Goal: Task Accomplishment & Management: Use online tool/utility

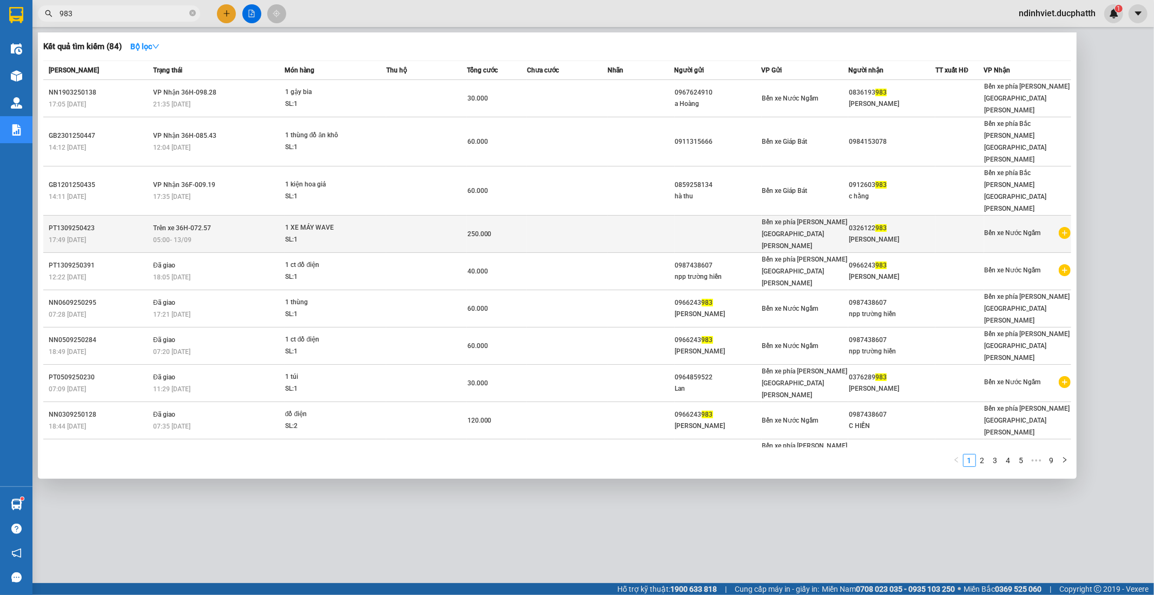
type input "983"
click at [456, 216] on td at bounding box center [426, 234] width 81 height 37
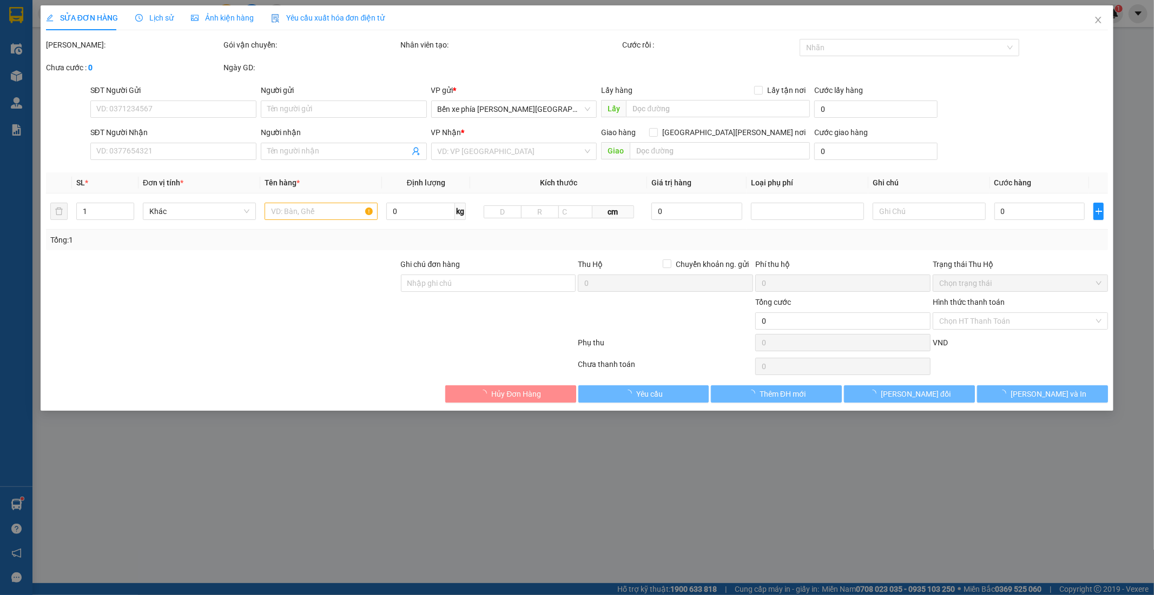
type input "0326122983"
type input "VĂN SỸ"
type input "GỬI TT"
type input "250.000"
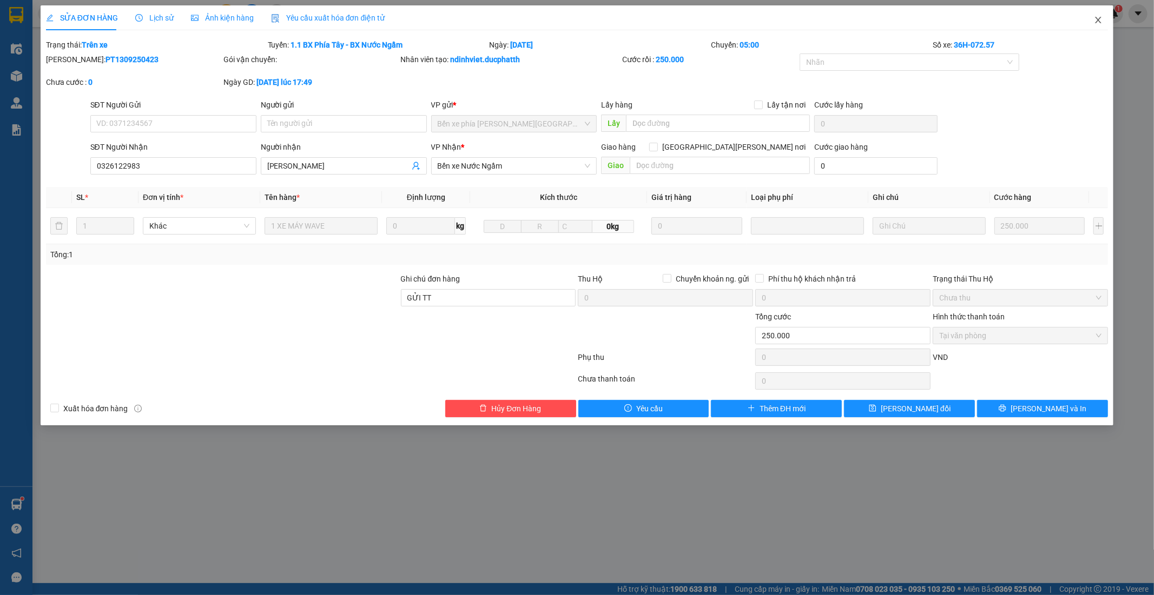
click at [1097, 22] on icon "close" at bounding box center [1098, 20] width 6 height 6
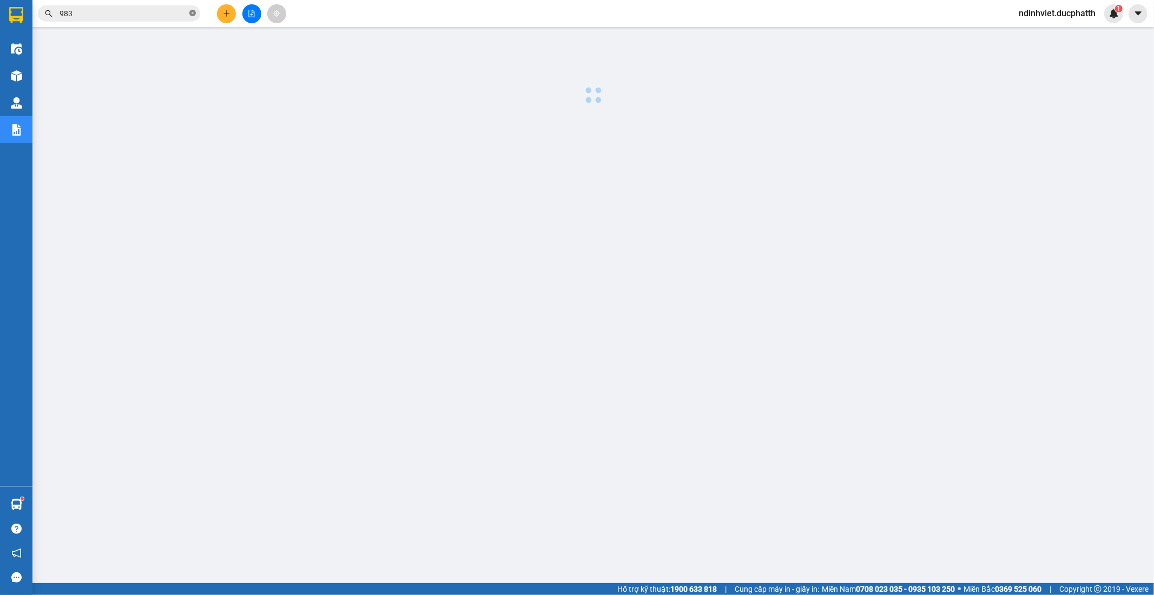
click at [190, 14] on icon "close-circle" at bounding box center [192, 13] width 6 height 6
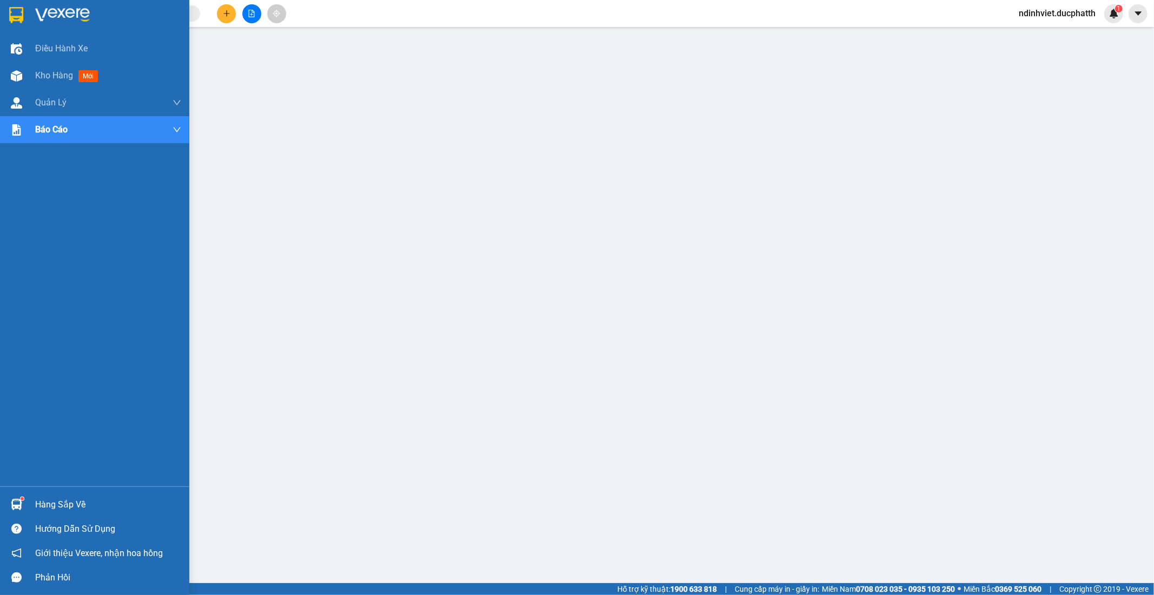
click at [21, 495] on div at bounding box center [16, 504] width 19 height 19
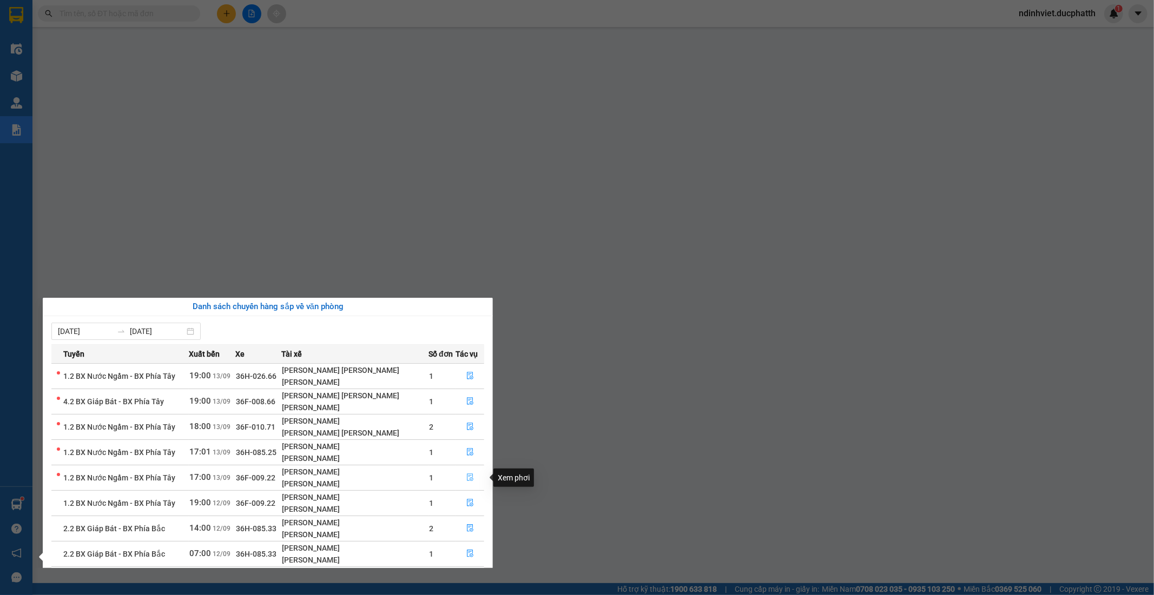
click at [466, 481] on icon "file-done" at bounding box center [470, 478] width 8 height 8
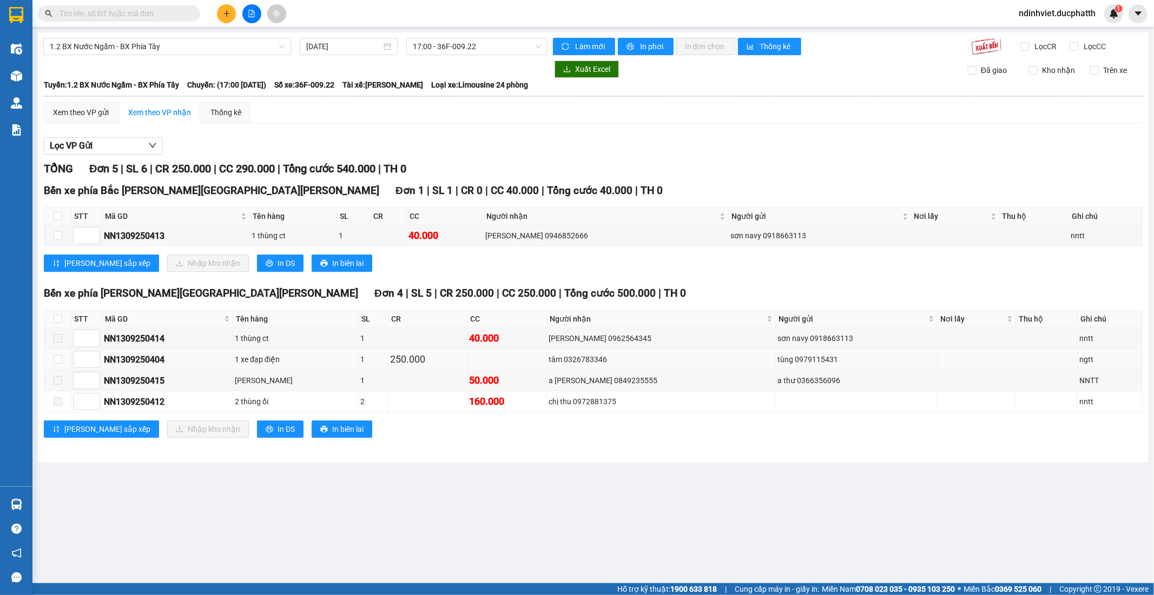
drag, startPoint x: 50, startPoint y: 361, endPoint x: 64, endPoint y: 360, distance: 13.6
click at [54, 361] on td at bounding box center [57, 359] width 27 height 21
click at [64, 360] on td at bounding box center [57, 359] width 27 height 21
click at [44, 362] on td at bounding box center [57, 359] width 27 height 21
click at [55, 362] on input "checkbox" at bounding box center [58, 359] width 9 height 9
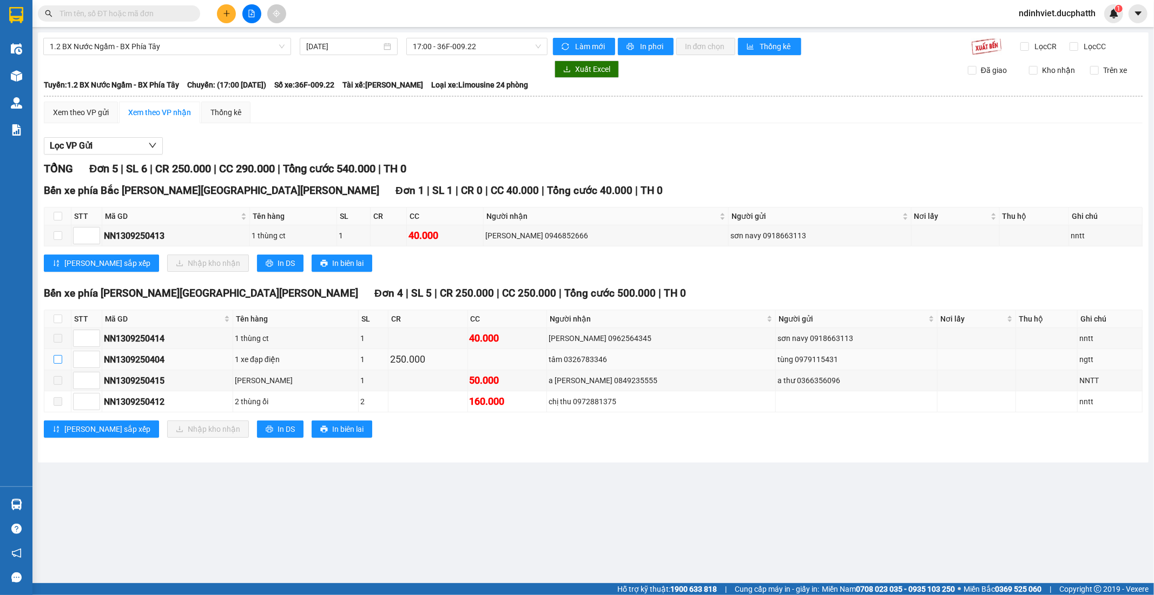
checkbox input "true"
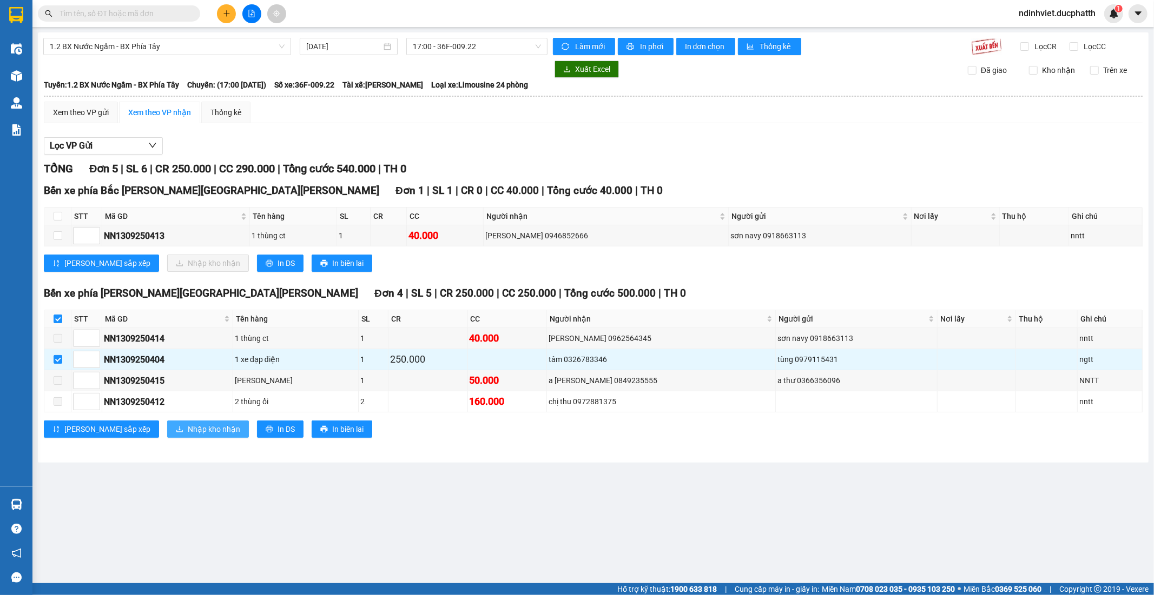
click at [188, 428] on span "Nhập kho nhận" at bounding box center [214, 429] width 52 height 12
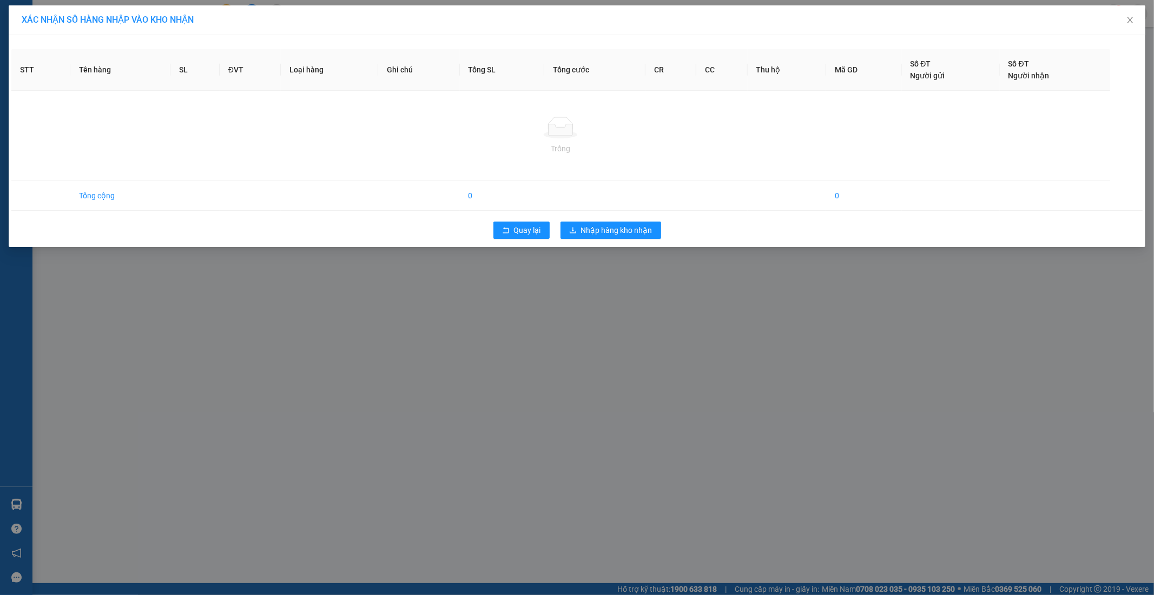
click at [618, 217] on div "STT Tên hàng SL ĐVT Loại hàng Ghi chú Tổng SL Tổng cước CR CC Thu hộ Mã GD Số Đ…" at bounding box center [577, 141] width 1136 height 212
click at [618, 231] on span "Nhập hàng kho nhận" at bounding box center [616, 230] width 71 height 12
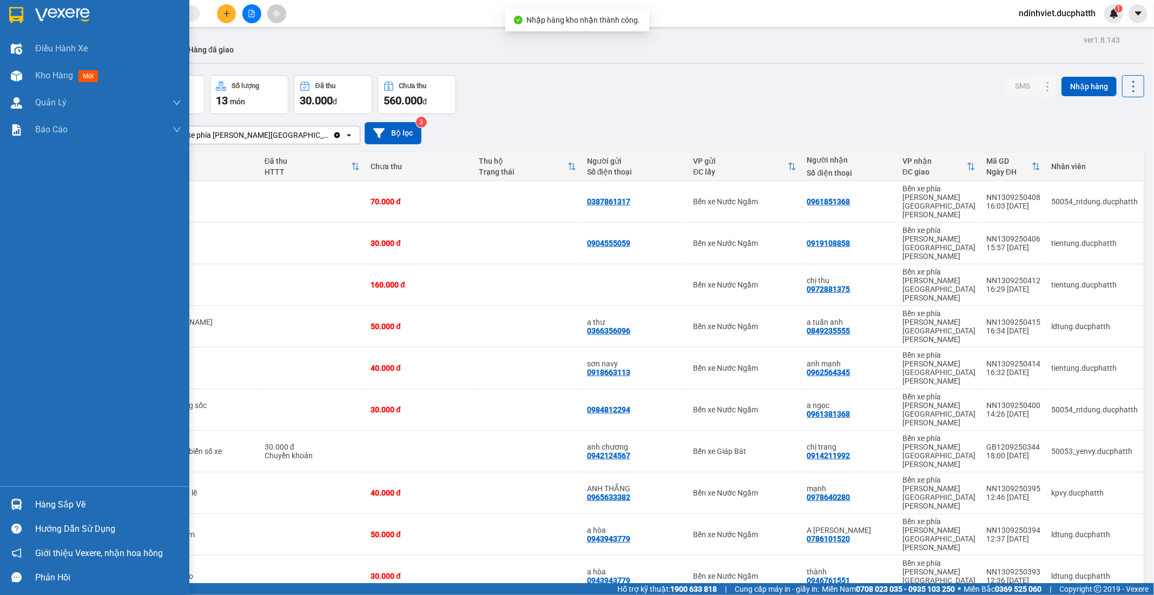
click at [26, 509] on div "Hàng sắp về" at bounding box center [94, 505] width 189 height 24
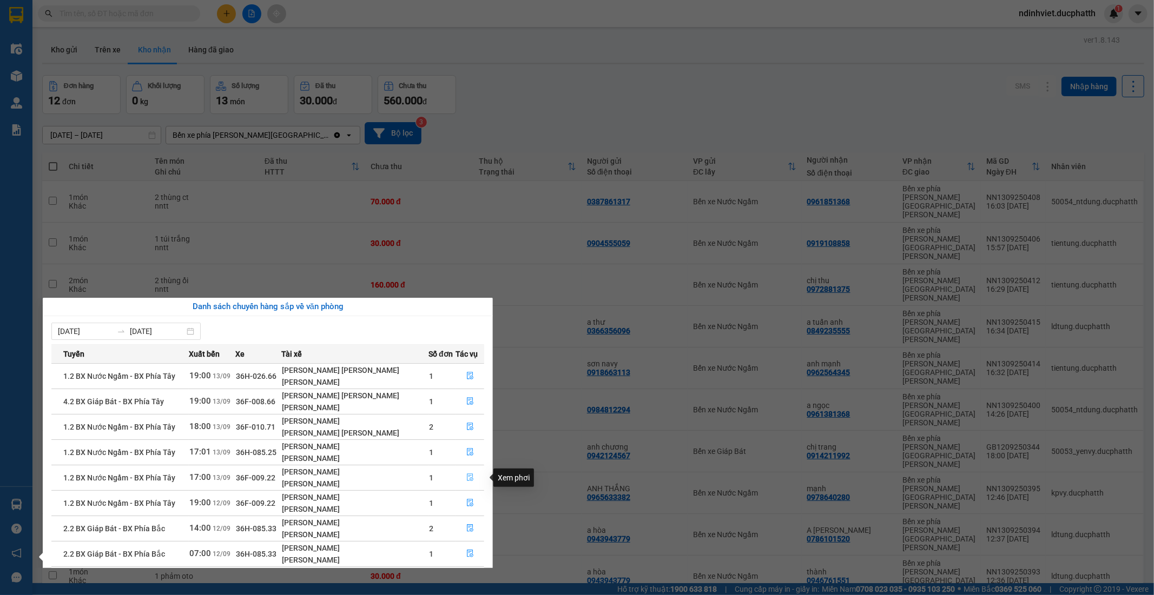
click at [469, 479] on icon "file-done" at bounding box center [470, 478] width 8 height 8
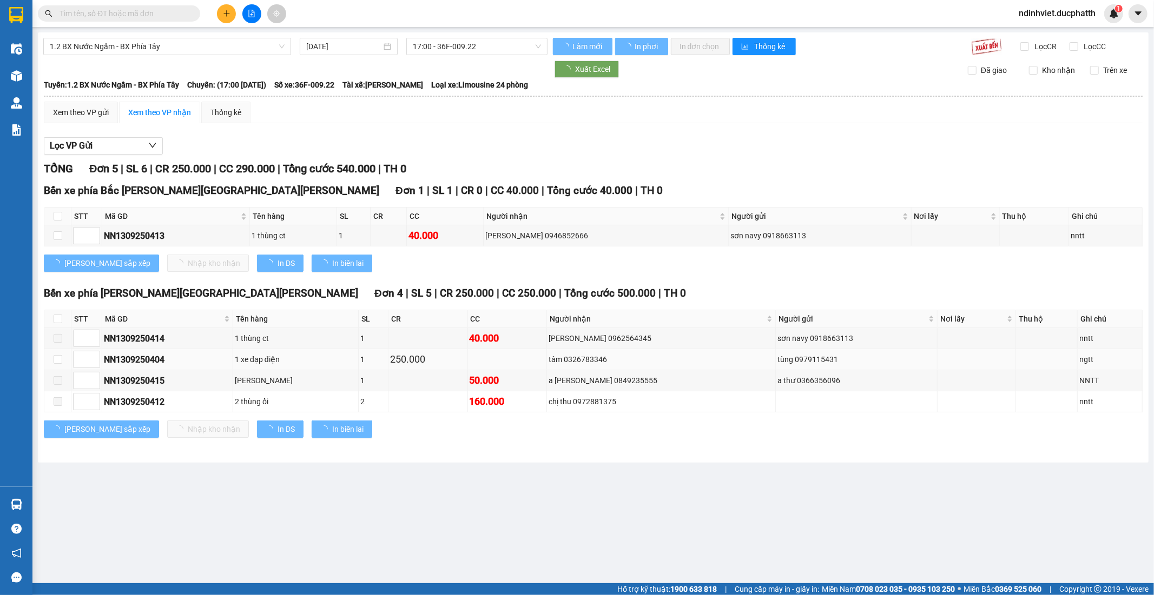
click at [62, 359] on td at bounding box center [57, 359] width 27 height 21
click at [62, 359] on input "checkbox" at bounding box center [58, 359] width 9 height 9
checkbox input "true"
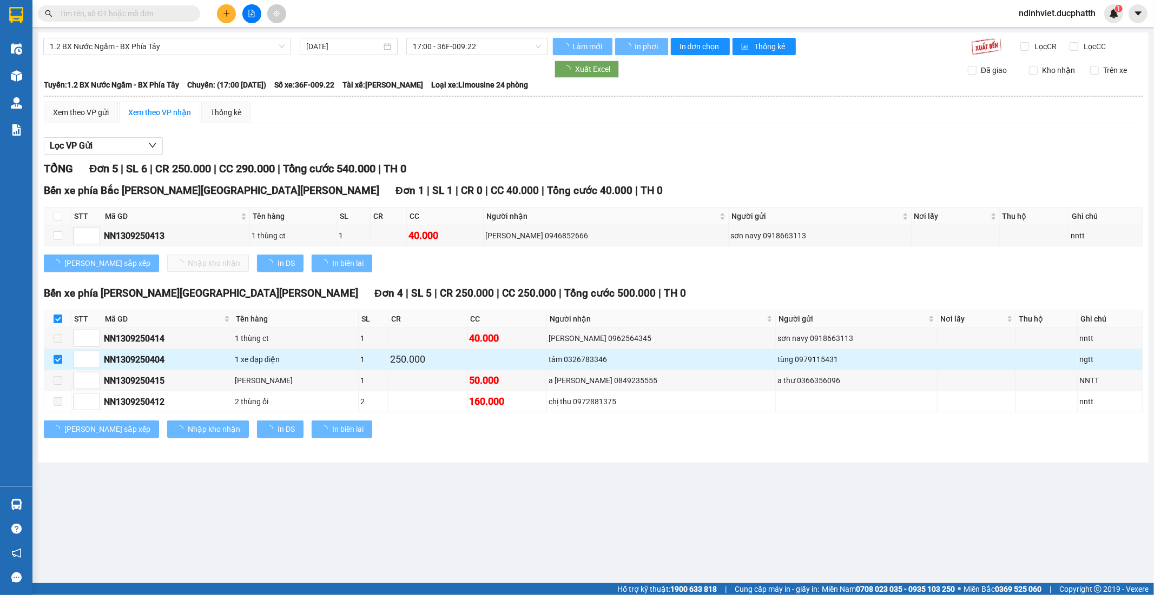
click at [62, 359] on input "checkbox" at bounding box center [58, 359] width 9 height 9
checkbox input "false"
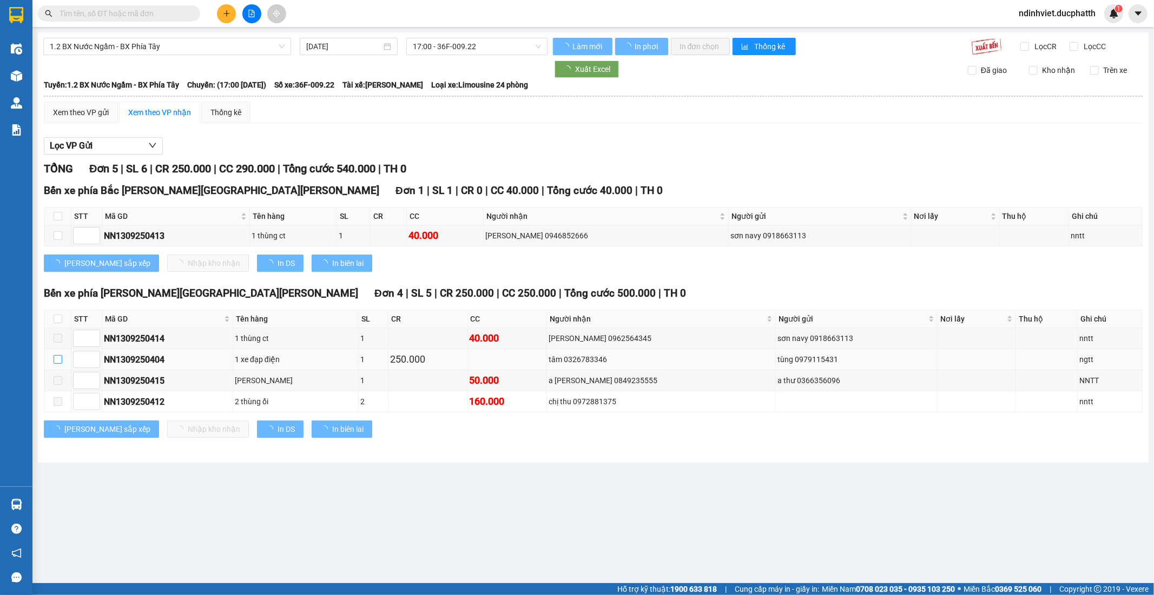
click at [62, 359] on input "checkbox" at bounding box center [58, 359] width 9 height 9
checkbox input "true"
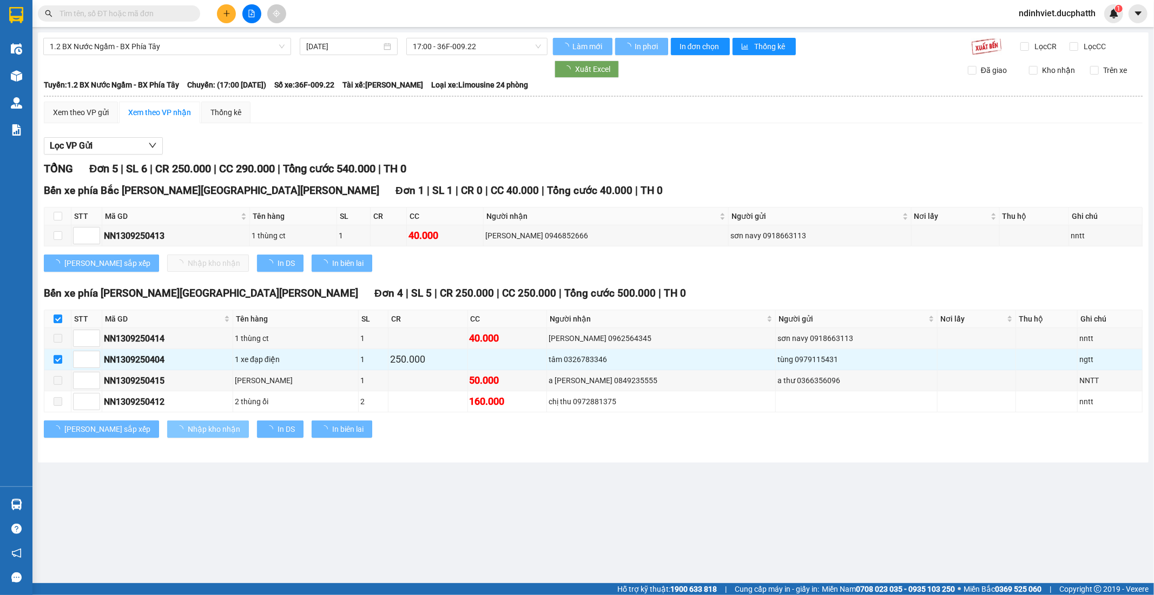
click at [188, 434] on span "Nhập kho nhận" at bounding box center [214, 429] width 52 height 12
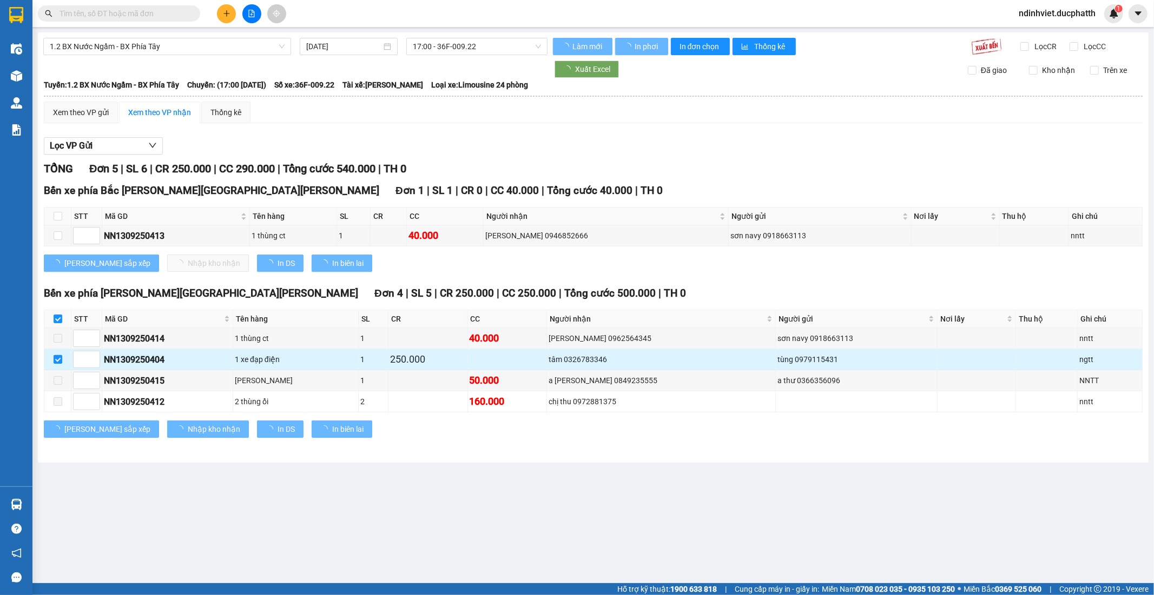
click at [55, 361] on input "checkbox" at bounding box center [58, 359] width 9 height 9
checkbox input "false"
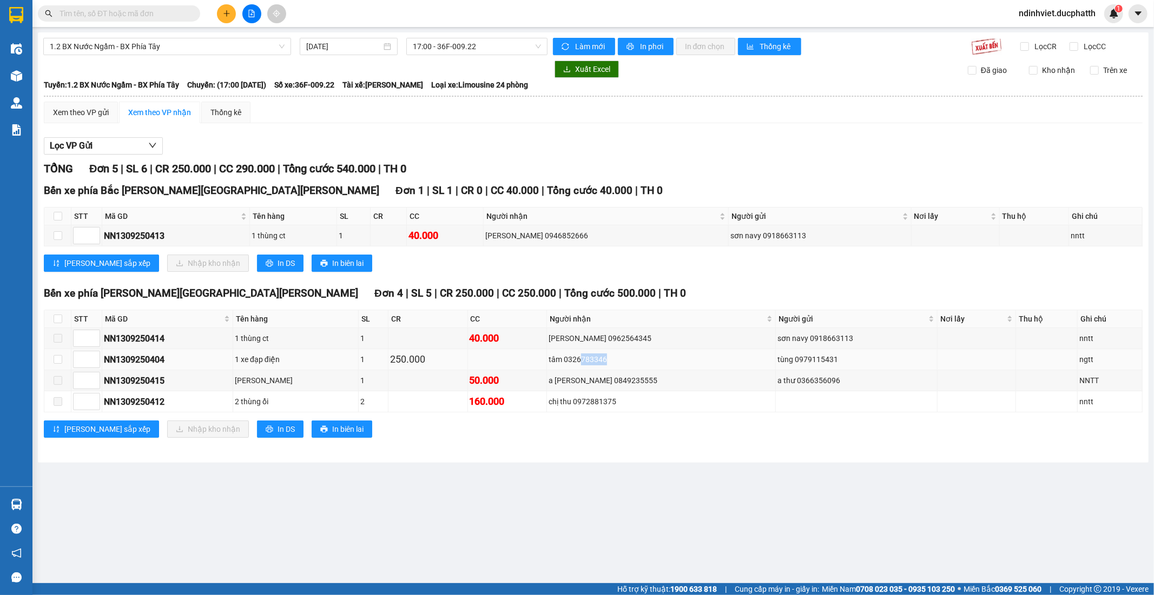
drag, startPoint x: 612, startPoint y: 363, endPoint x: 638, endPoint y: 363, distance: 26.0
click at [638, 363] on div "tâm 0326783346" at bounding box center [660, 360] width 225 height 12
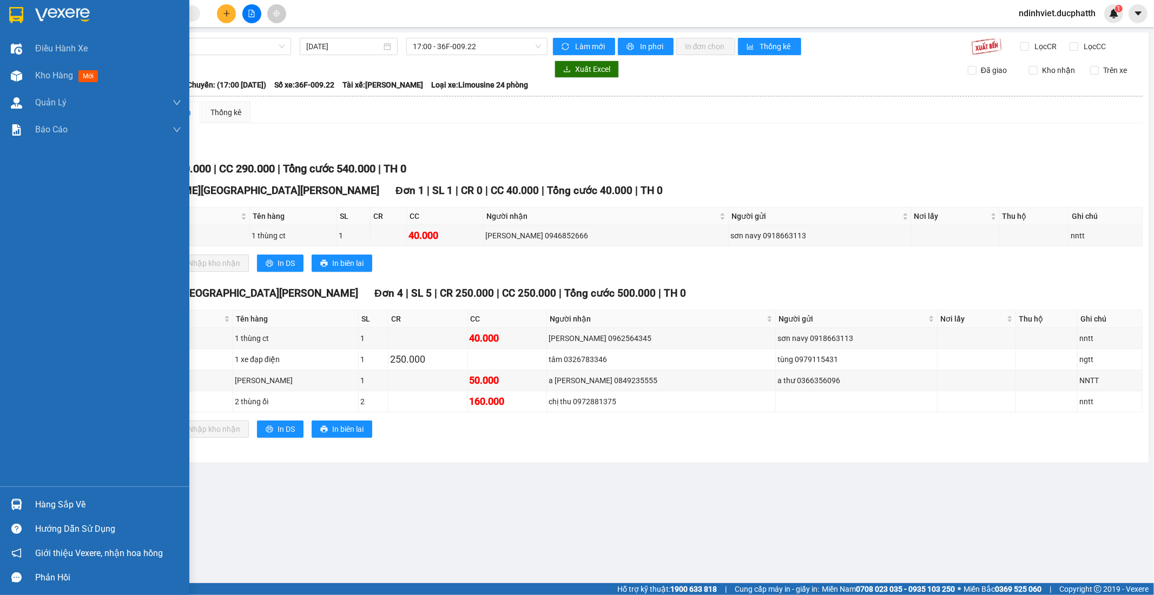
click at [19, 502] on img at bounding box center [16, 504] width 11 height 11
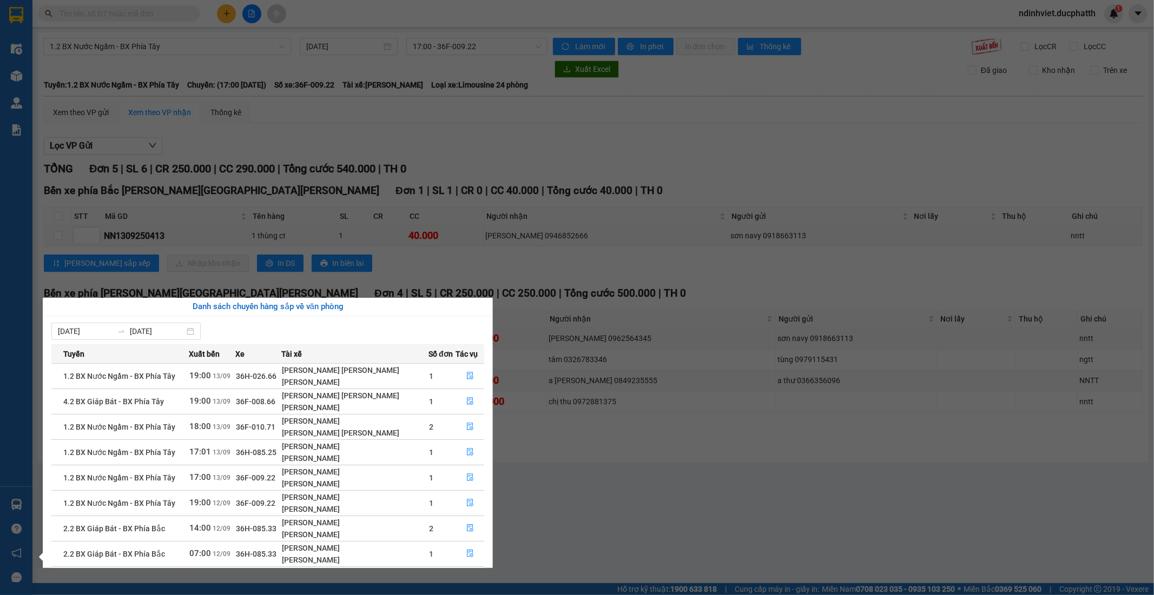
click at [601, 282] on section "Kết quả tìm kiếm ( 84 ) Bộ lọc Mã ĐH Trạng thái Món hàng Thu hộ Tổng cước Chưa …" at bounding box center [577, 297] width 1154 height 595
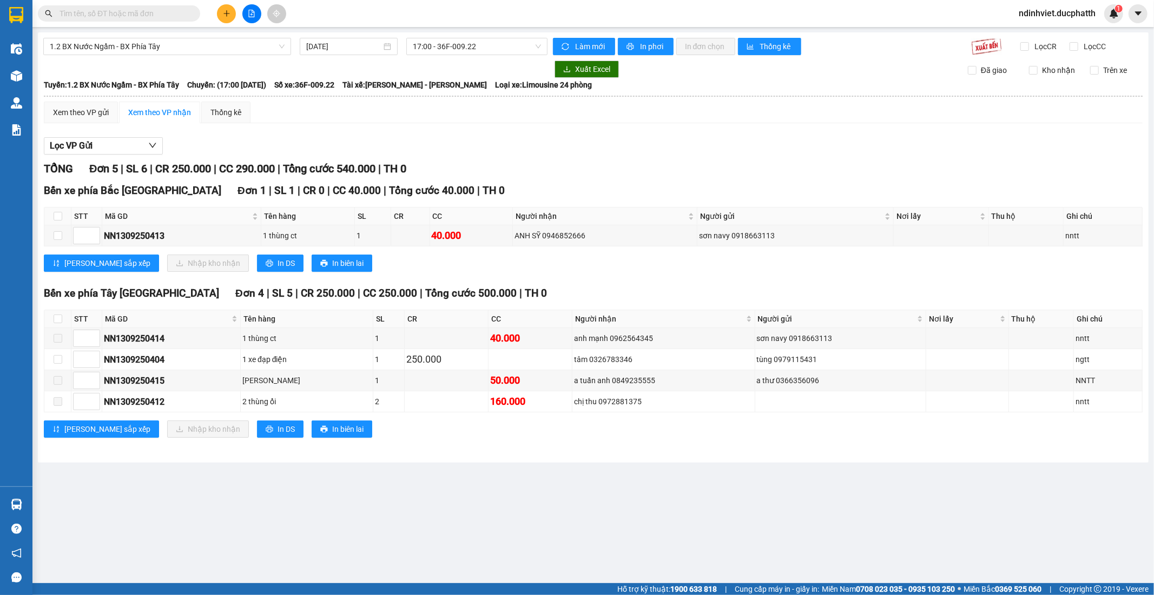
click at [49, 512] on main "1.2 BX Nước Ngầm - BX Phía Tây [DATE] 17:00 - 36F-009.22 Làm mới In phơi In đơn…" at bounding box center [577, 292] width 1154 height 584
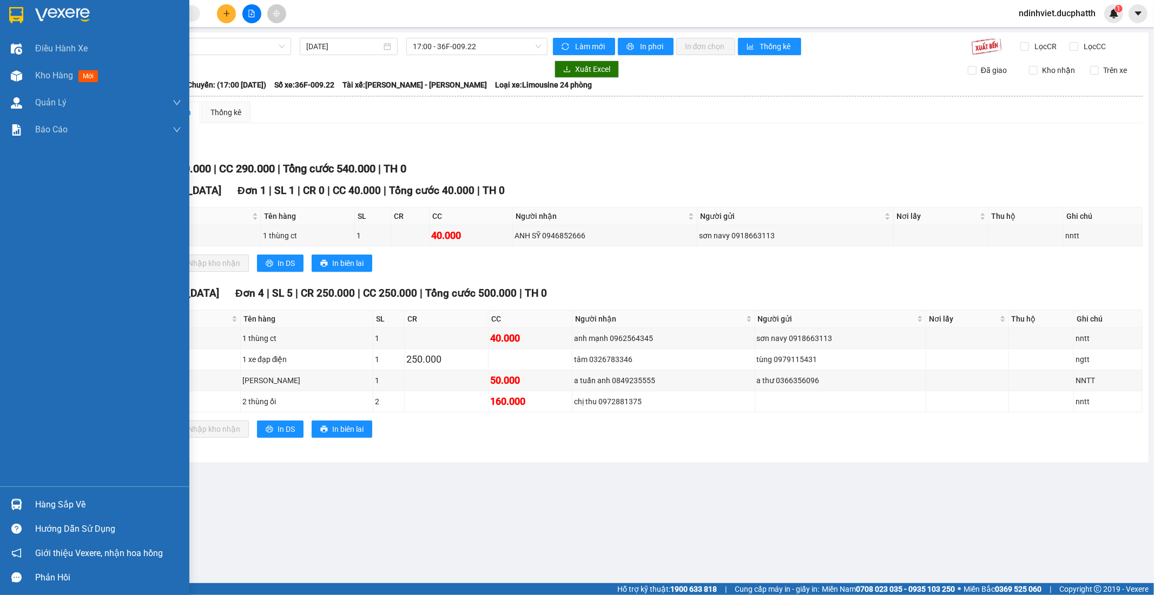
click at [19, 499] on img at bounding box center [16, 504] width 11 height 11
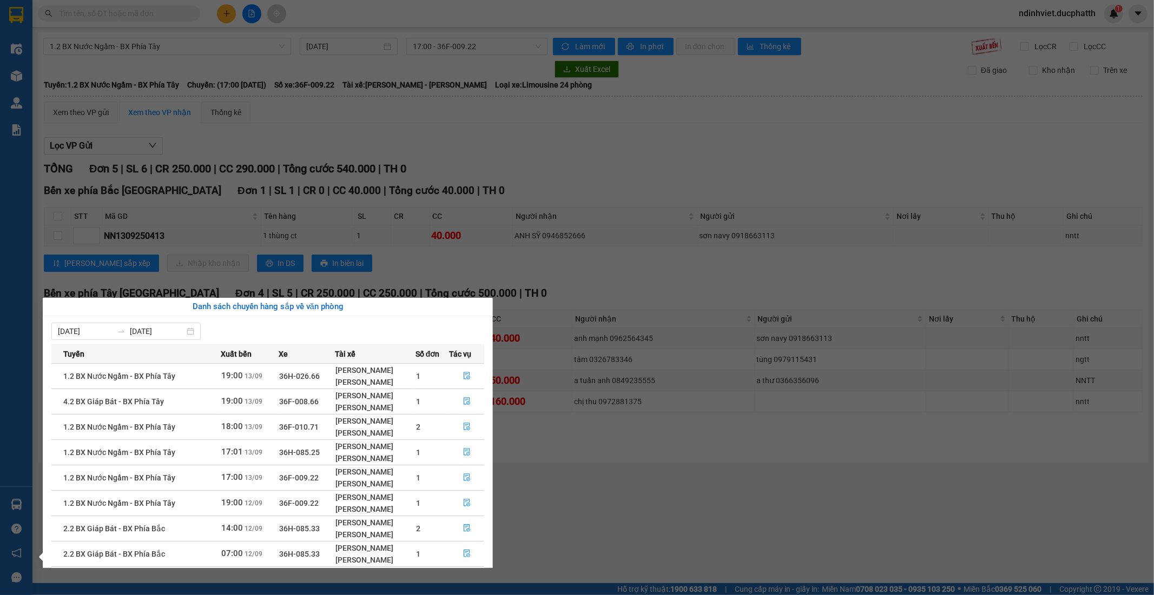
click at [644, 506] on section "Kết quả tìm kiếm ( 0 ) Bộ lọc No Data ndinhviet.ducphatth 1 Điều hành xe Kho hà…" at bounding box center [577, 297] width 1154 height 595
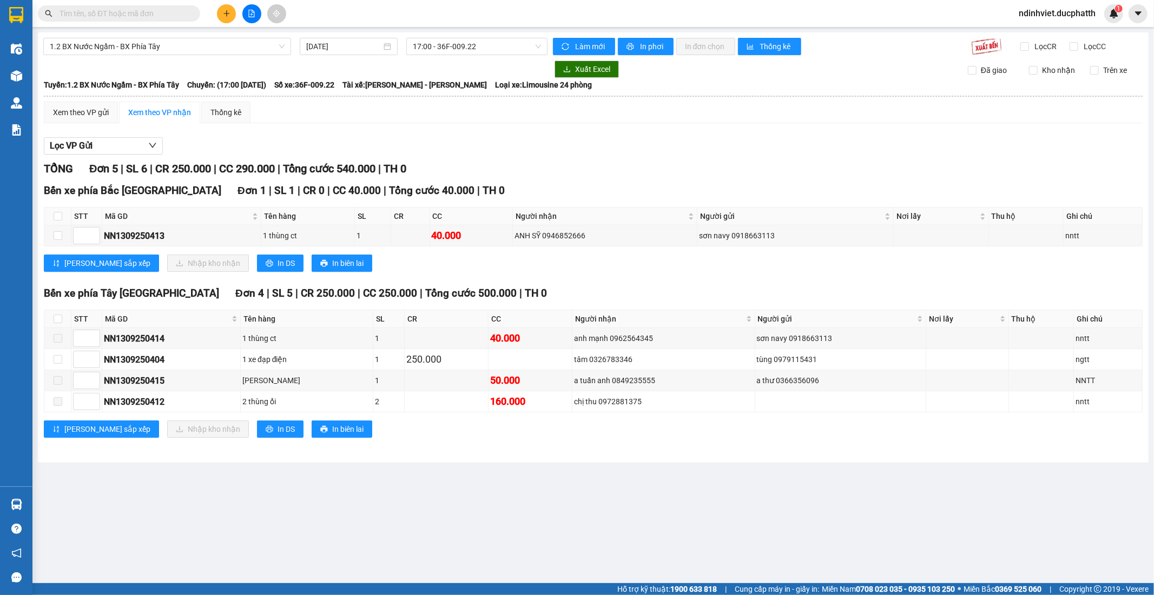
click at [158, 12] on input "text" at bounding box center [123, 14] width 128 height 12
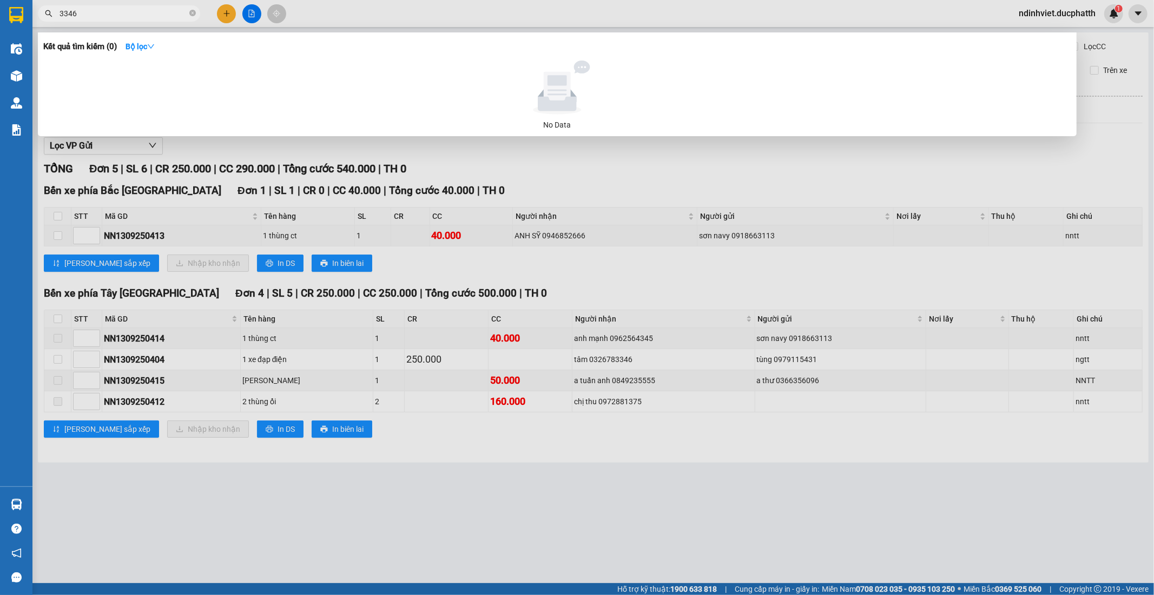
type input "3346"
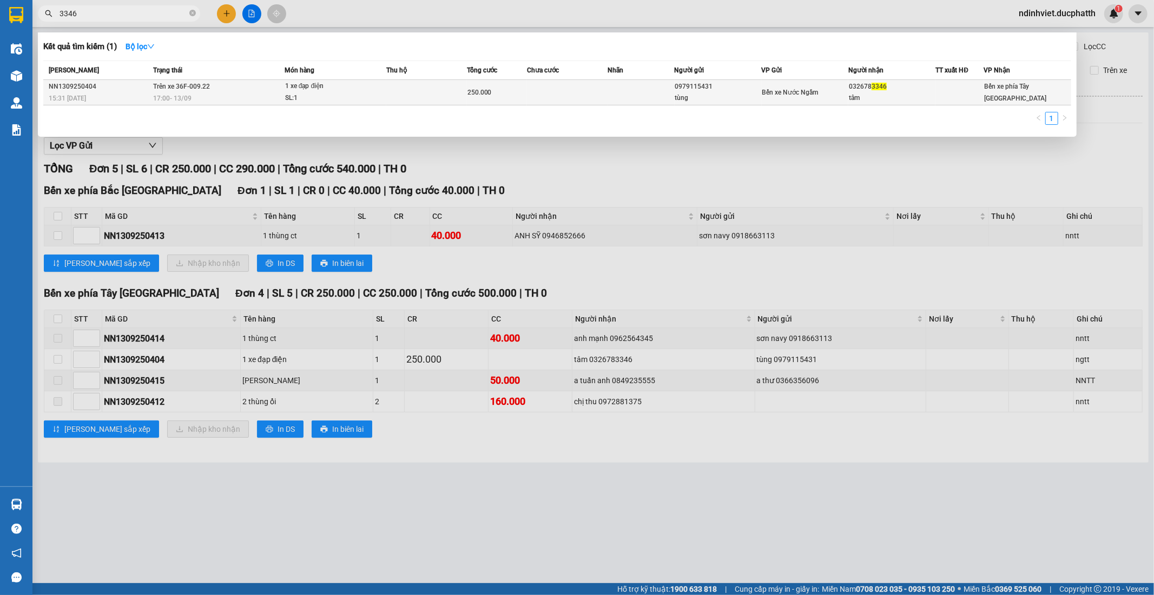
click at [425, 89] on td at bounding box center [426, 92] width 81 height 25
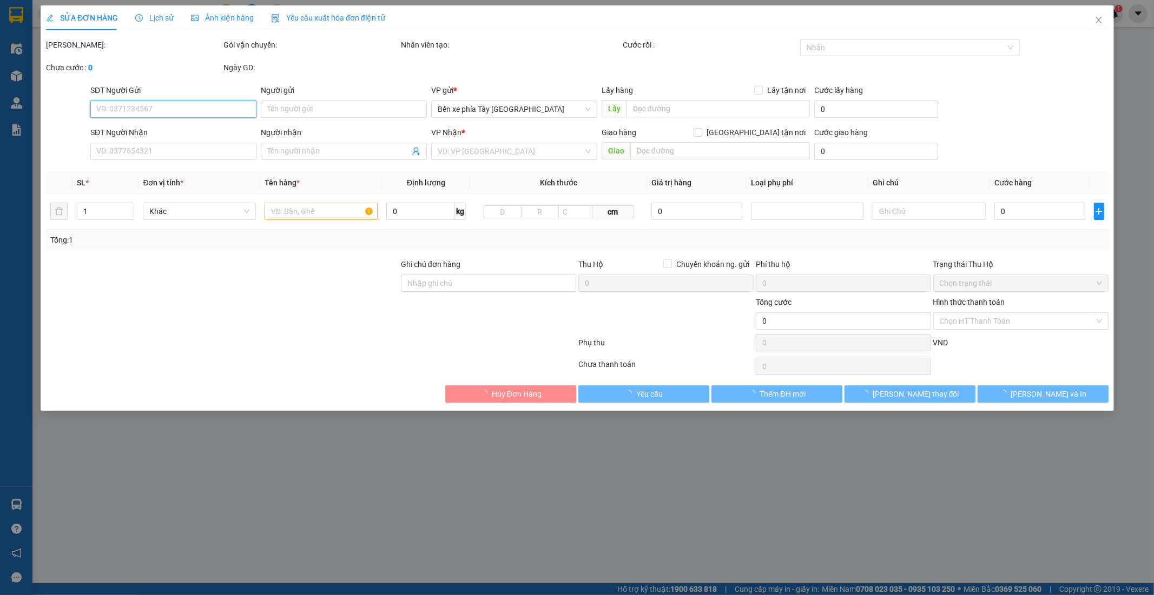
type input "0979115431"
type input "tùng"
type input "0326783346"
type input "tâm"
type input "ngtt- ck [PERSON_NAME] 15h29 [DATE] shb"
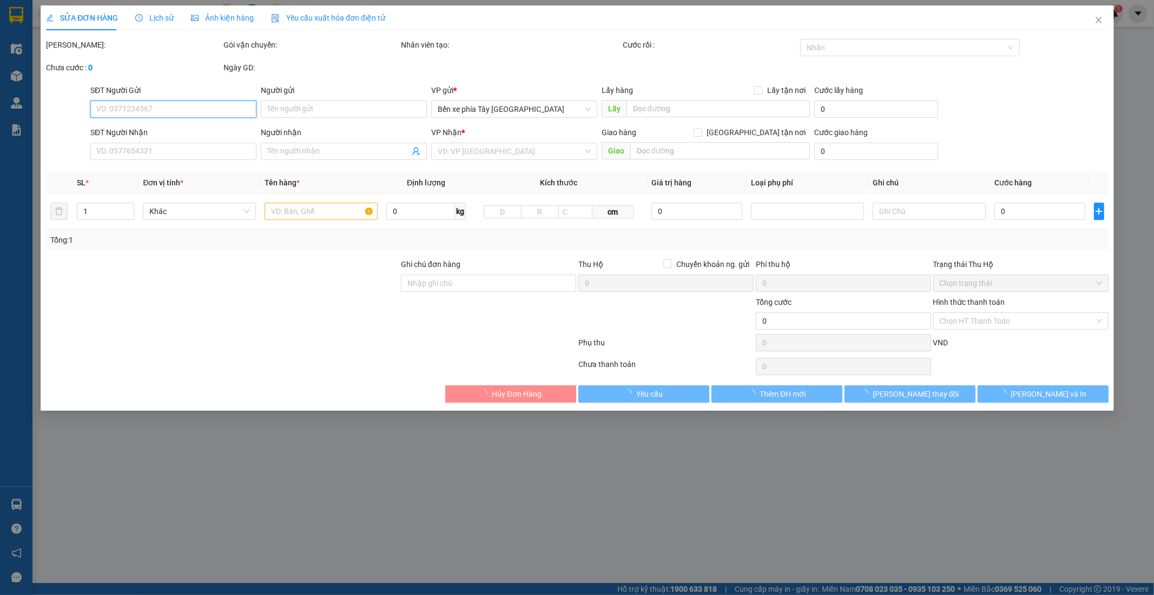
type input "250.000"
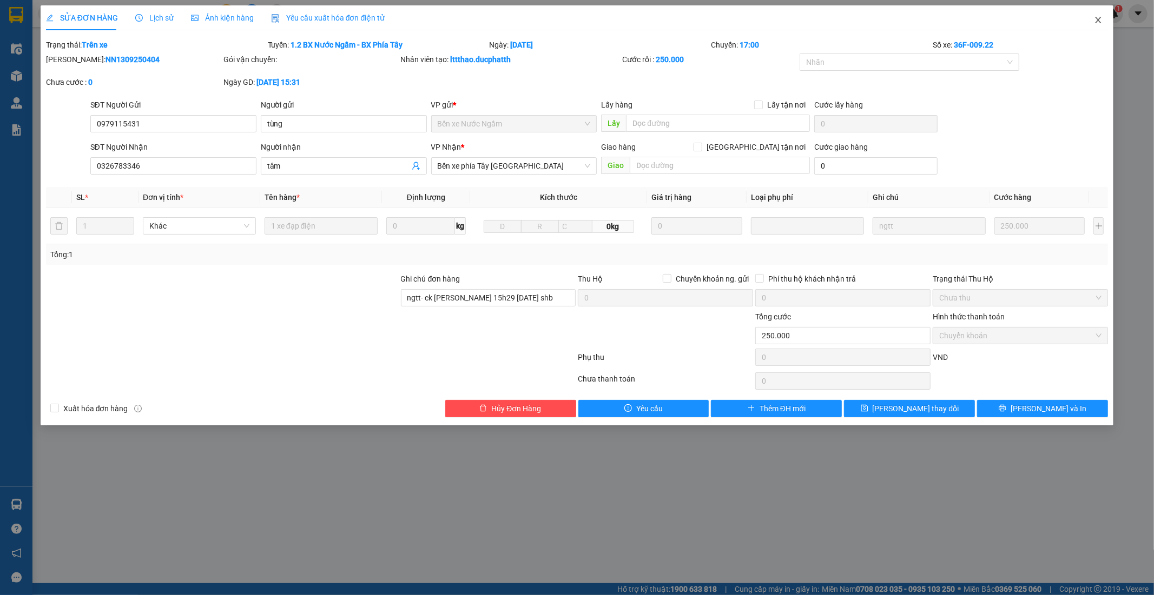
click at [1095, 23] on icon "close" at bounding box center [1098, 20] width 9 height 9
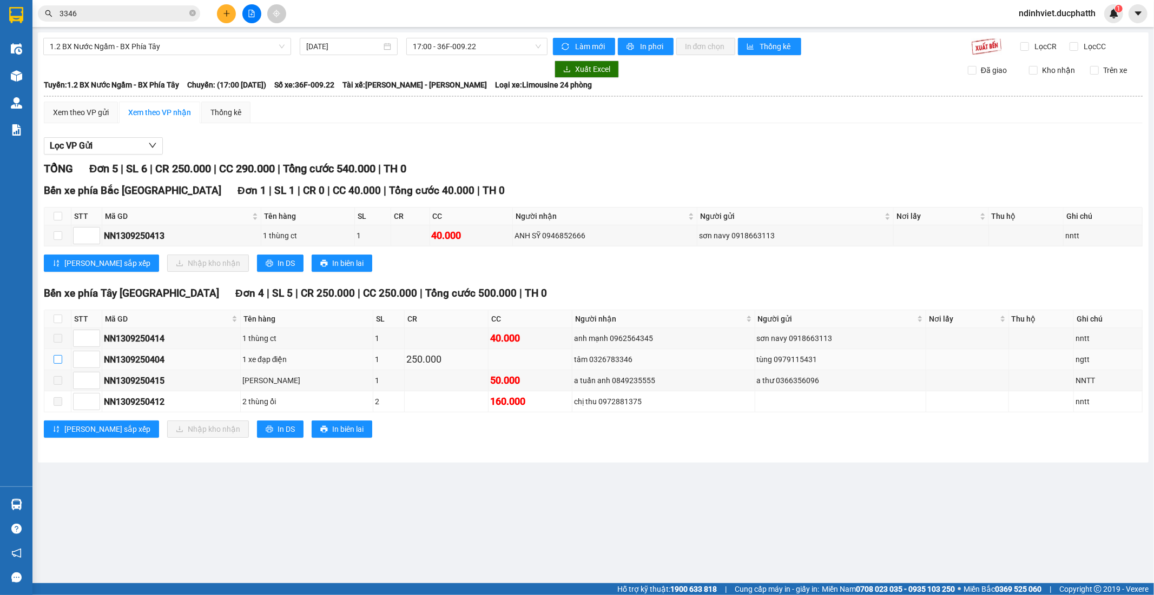
click at [61, 358] on input "checkbox" at bounding box center [58, 359] width 9 height 9
checkbox input "true"
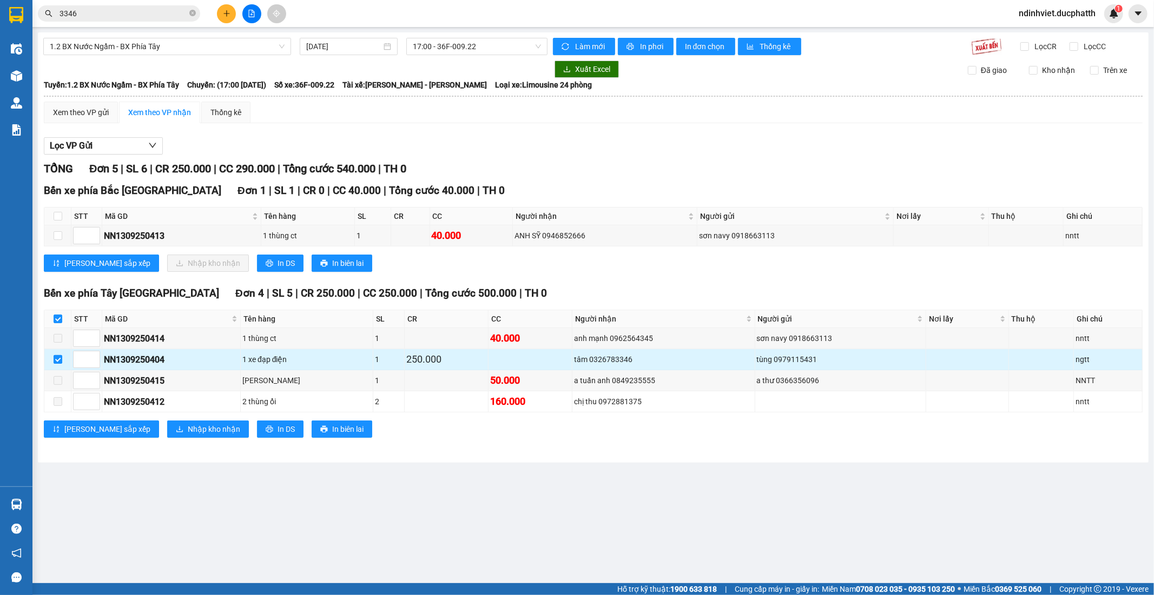
checkbox input "true"
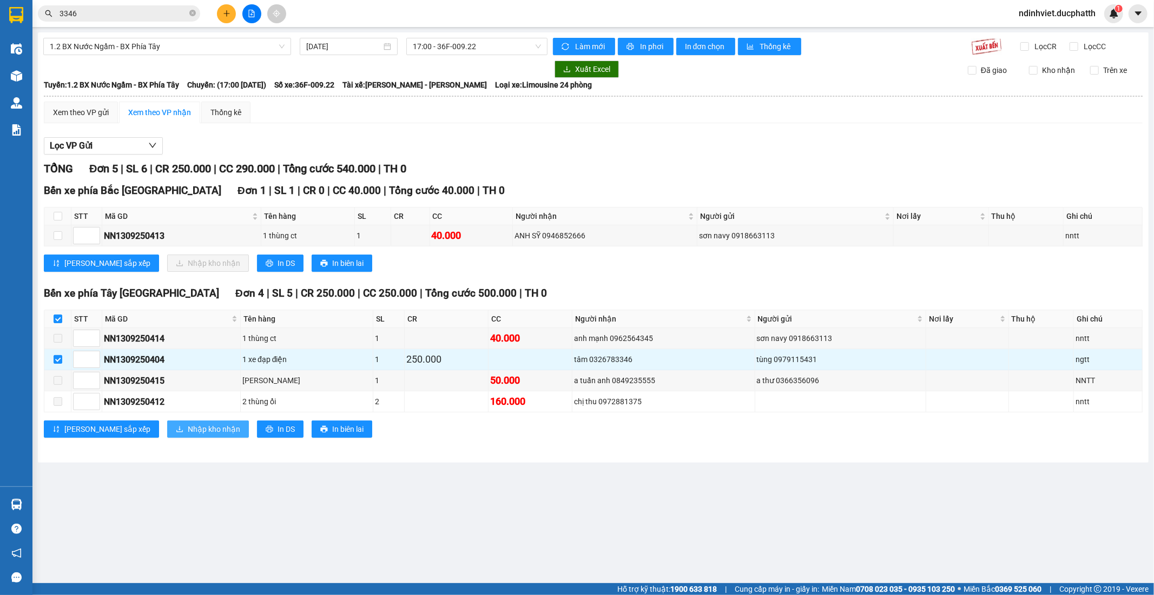
click at [188, 433] on span "Nhập kho nhận" at bounding box center [214, 429] width 52 height 12
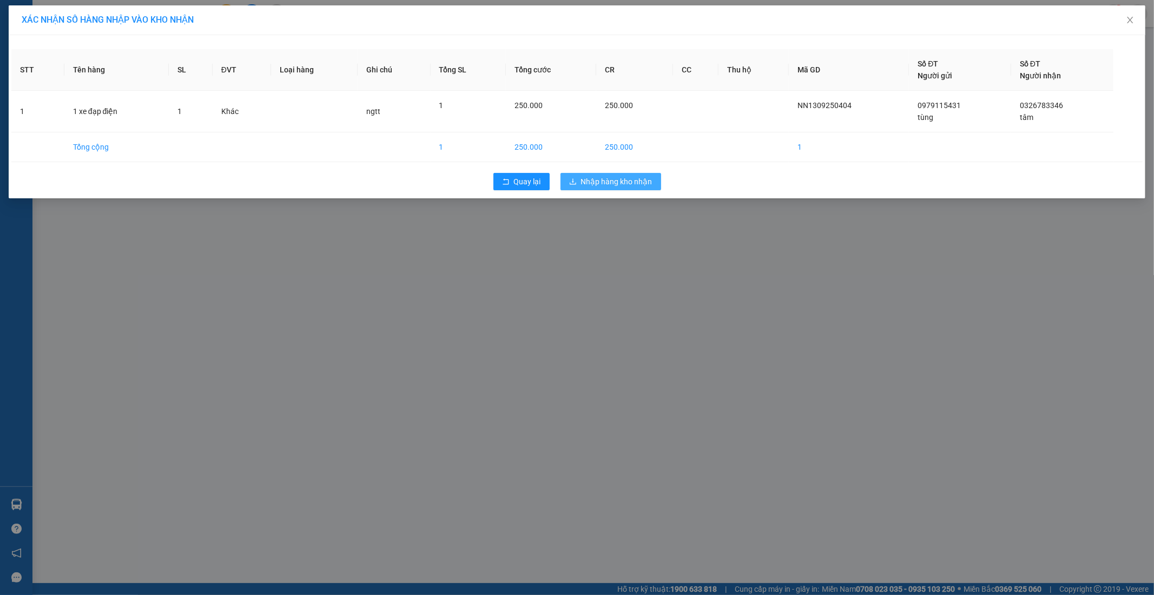
click at [625, 187] on span "Nhập hàng kho nhận" at bounding box center [616, 182] width 71 height 12
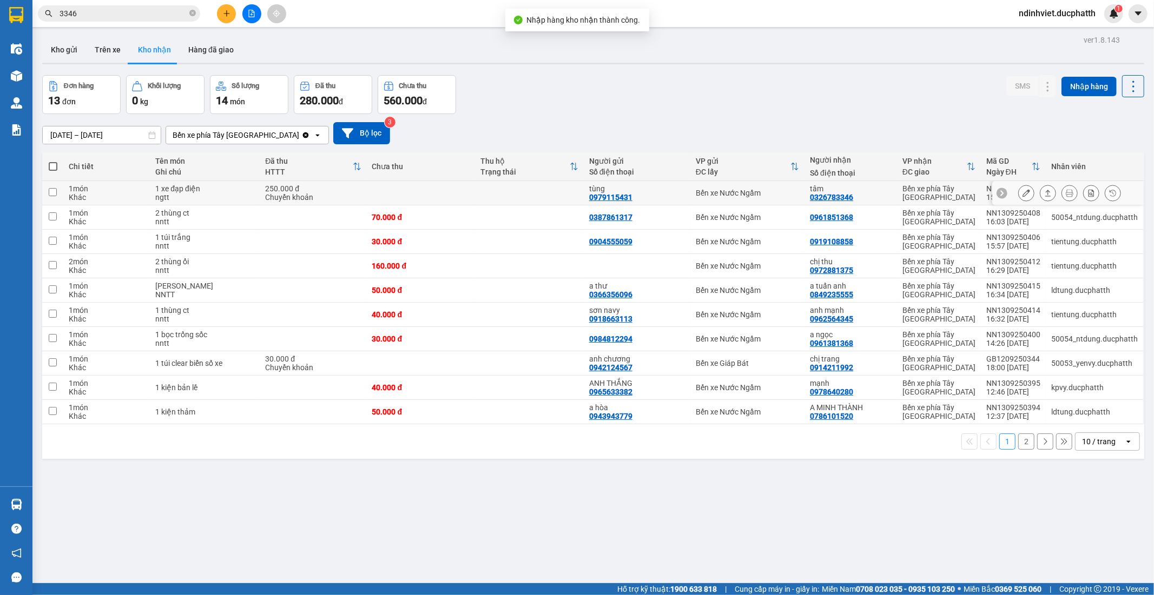
click at [57, 191] on td at bounding box center [52, 193] width 21 height 24
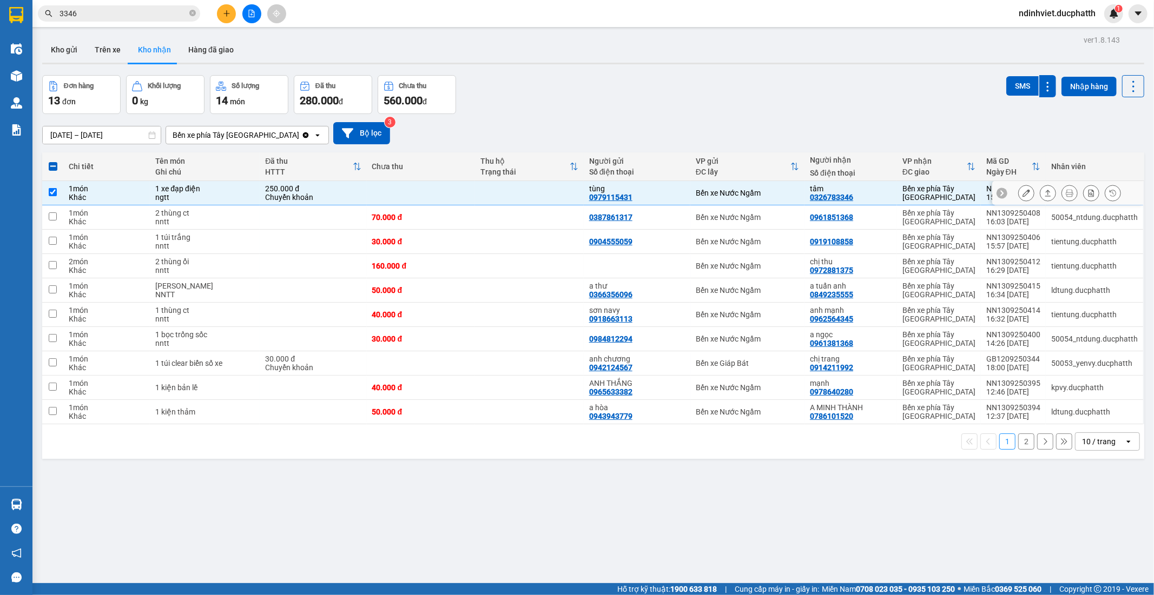
click at [57, 191] on td at bounding box center [52, 193] width 21 height 24
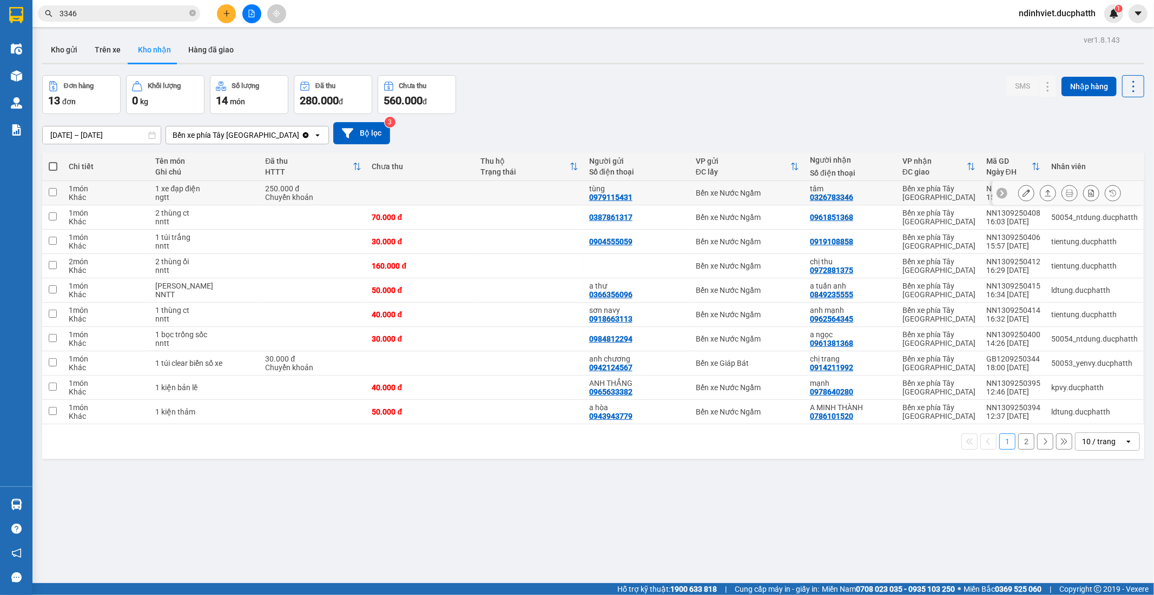
click at [57, 191] on td at bounding box center [52, 193] width 21 height 24
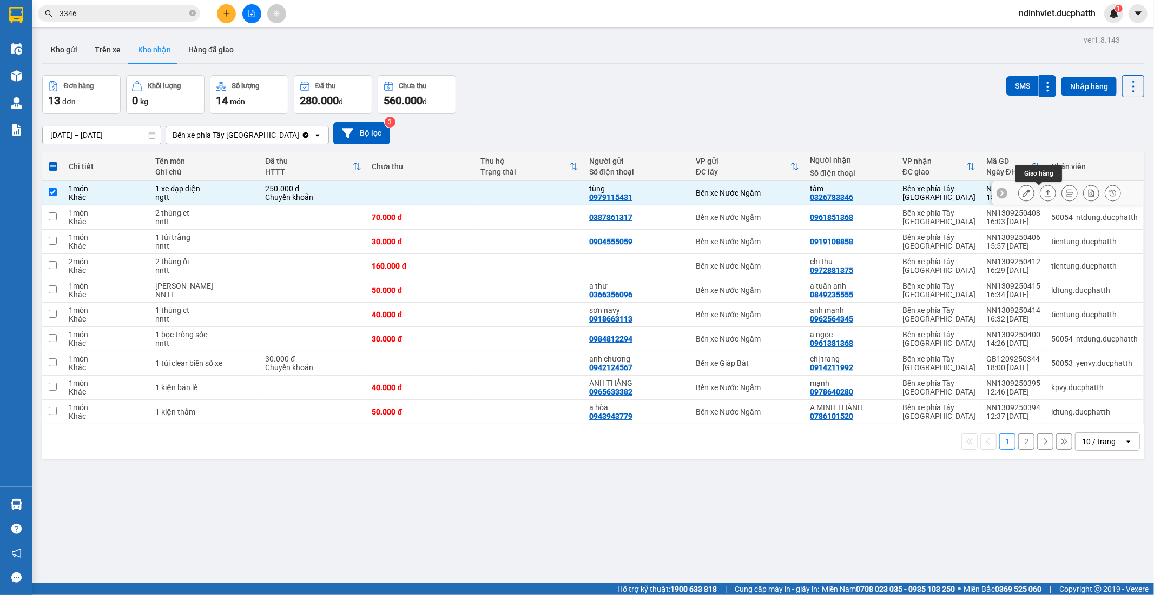
click at [1044, 195] on icon at bounding box center [1048, 193] width 8 height 8
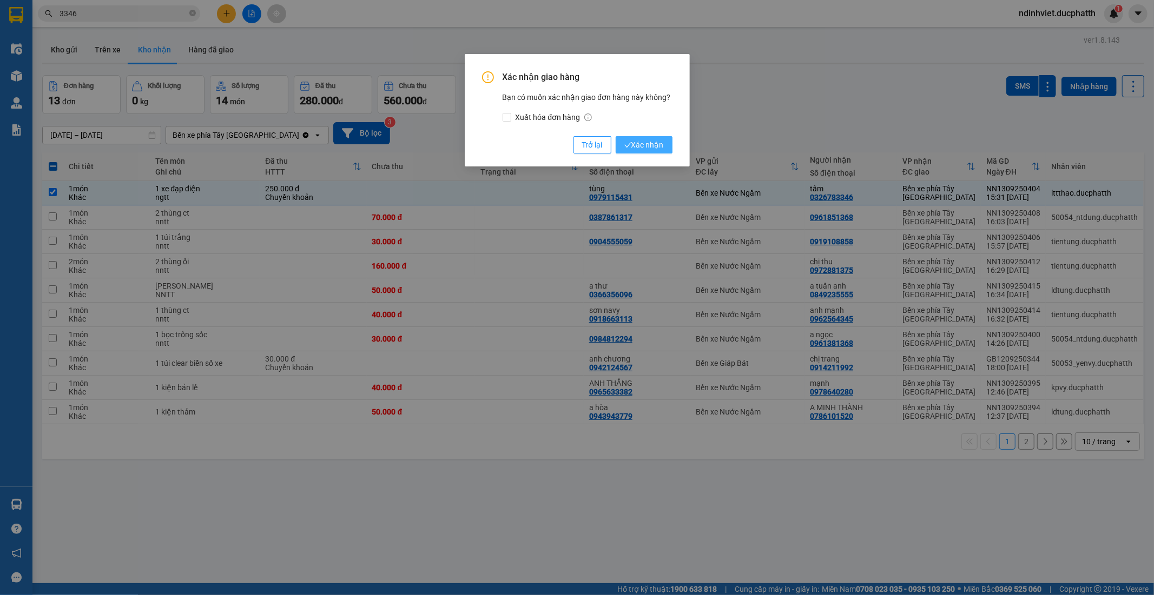
click at [640, 147] on span "Xác nhận" at bounding box center [643, 145] width 39 height 12
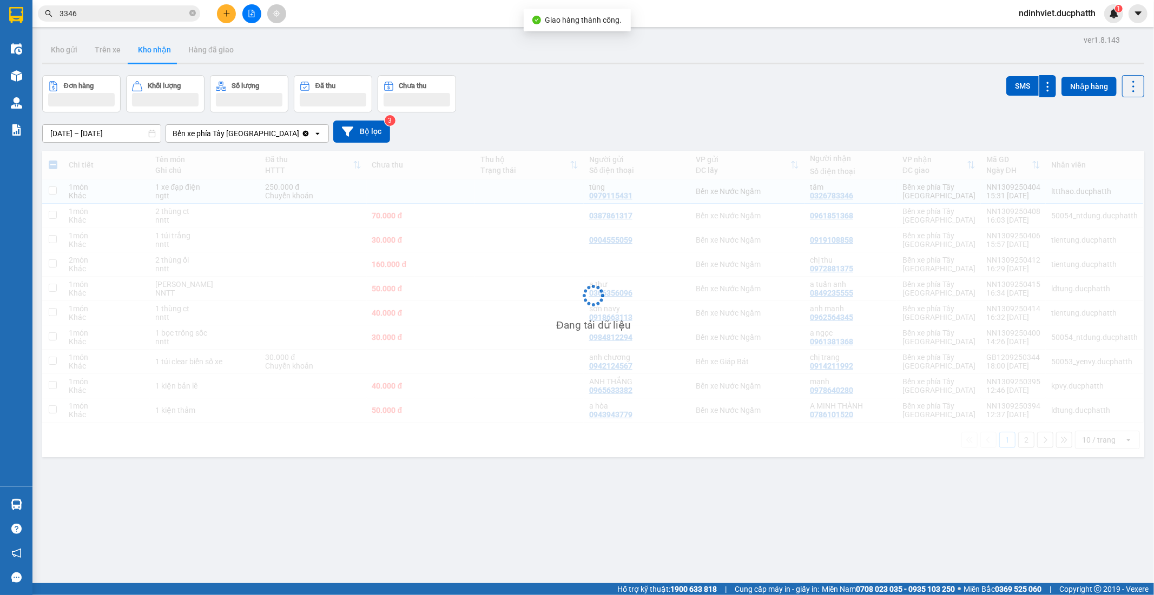
checkbox input "false"
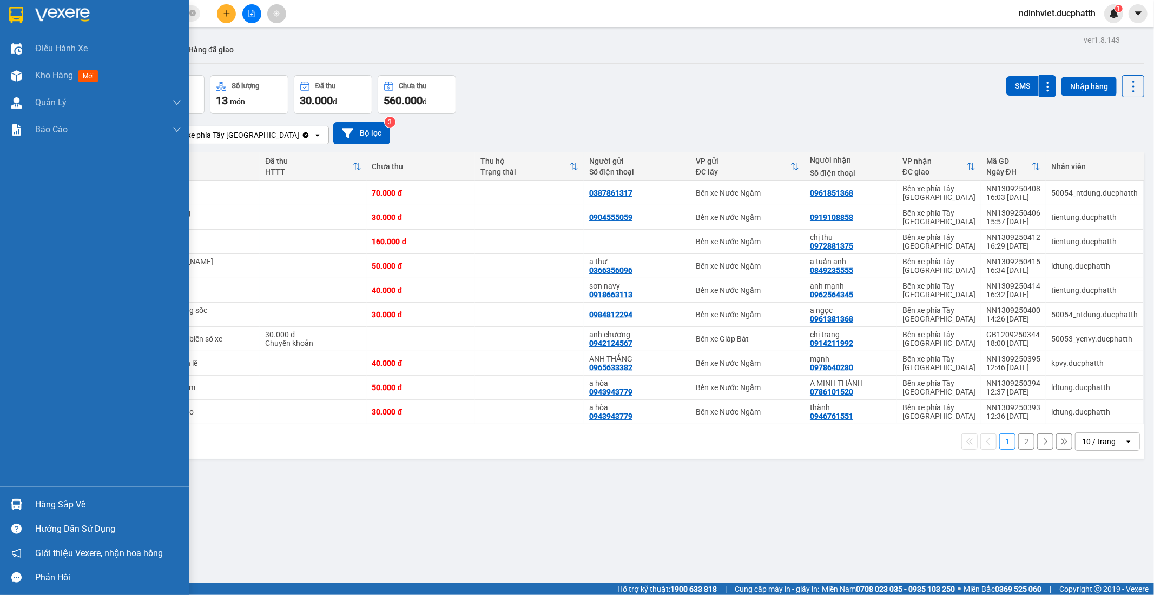
click at [0, 496] on div "Hàng sắp về" at bounding box center [94, 505] width 189 height 24
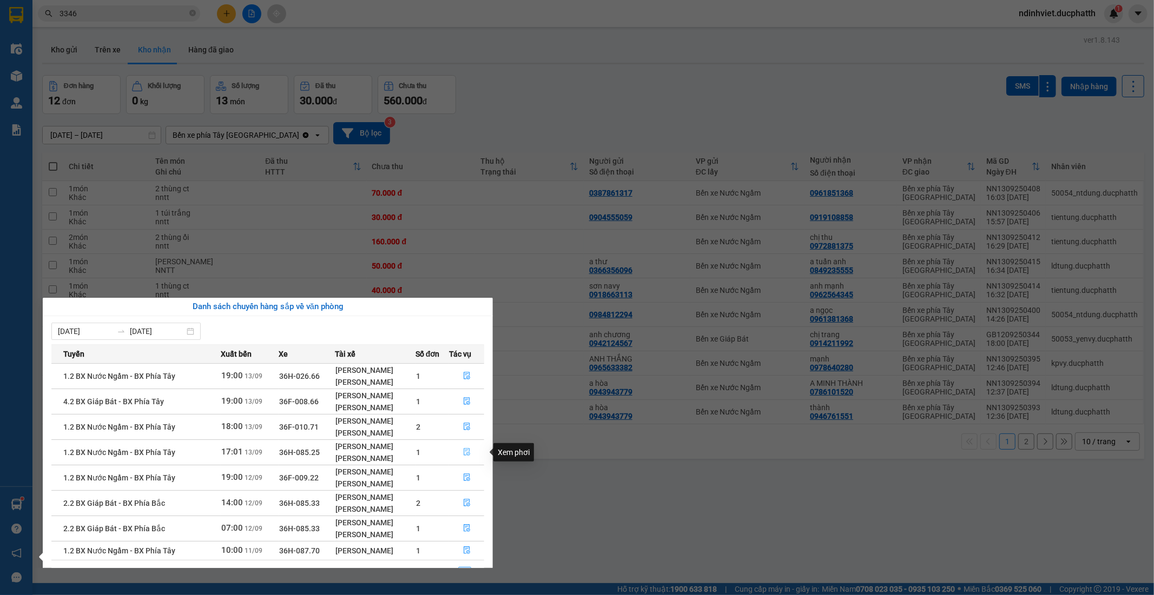
click at [473, 455] on button "button" at bounding box center [466, 452] width 34 height 17
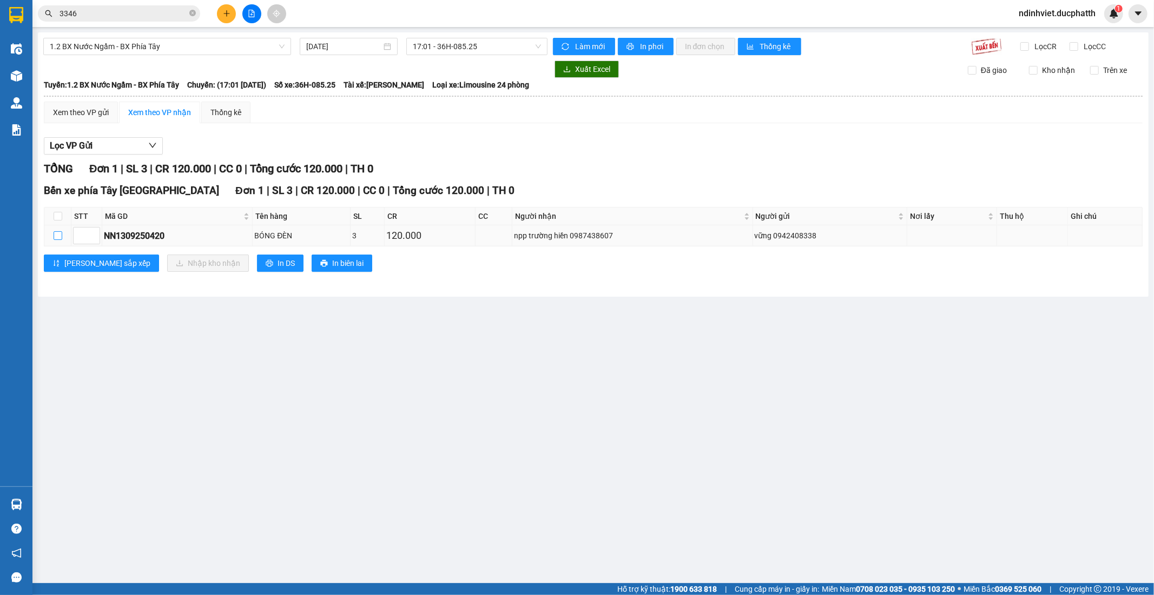
click at [55, 233] on input "checkbox" at bounding box center [58, 235] width 9 height 9
checkbox input "true"
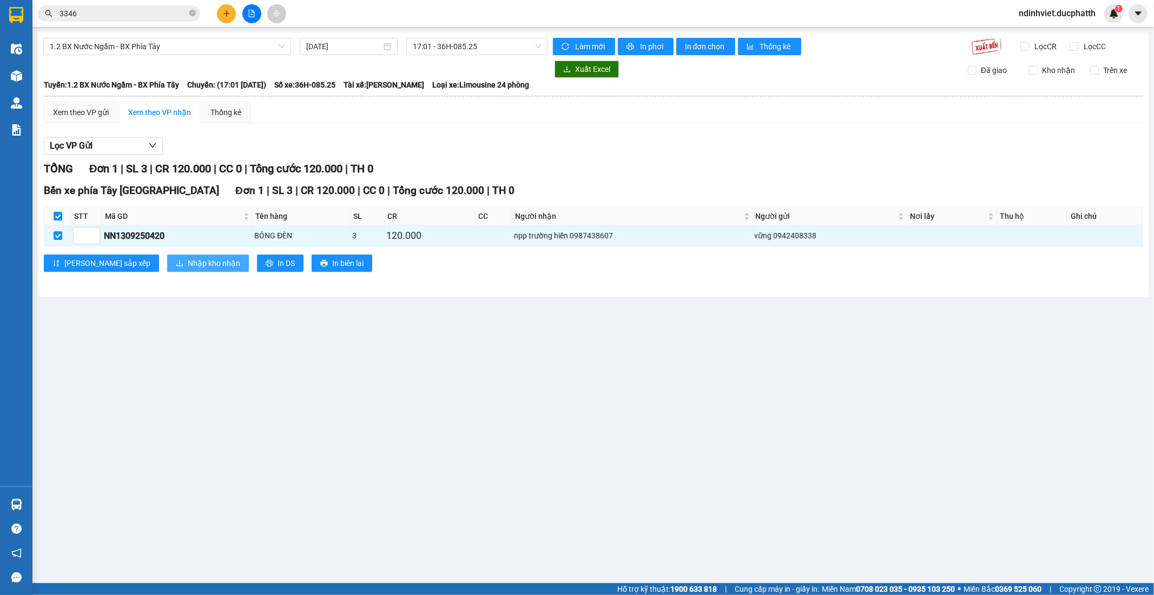
click at [193, 267] on span "Nhập kho nhận" at bounding box center [214, 263] width 52 height 12
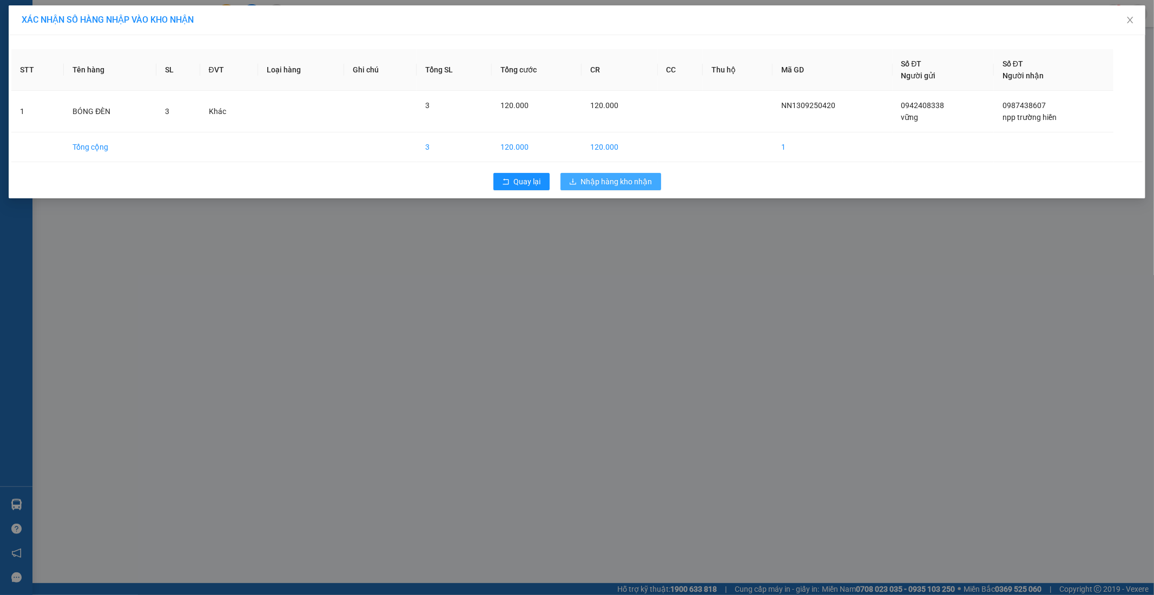
click at [626, 190] on button "Nhập hàng kho nhận" at bounding box center [610, 181] width 101 height 17
